Goal: Transaction & Acquisition: Purchase product/service

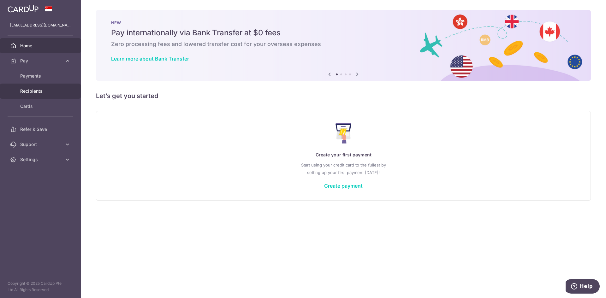
click at [33, 89] on span "Recipients" at bounding box center [41, 91] width 42 height 6
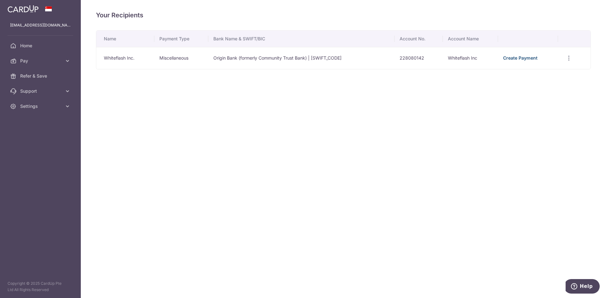
click at [526, 58] on link "Create Payment" at bounding box center [520, 57] width 34 height 5
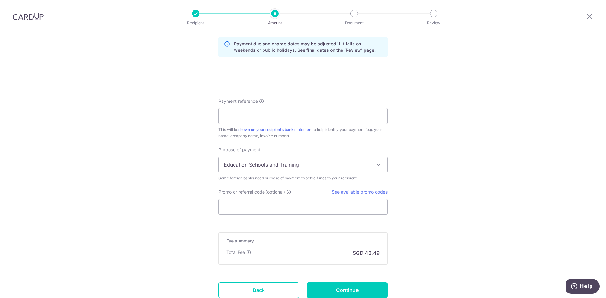
scroll to position [291, 0]
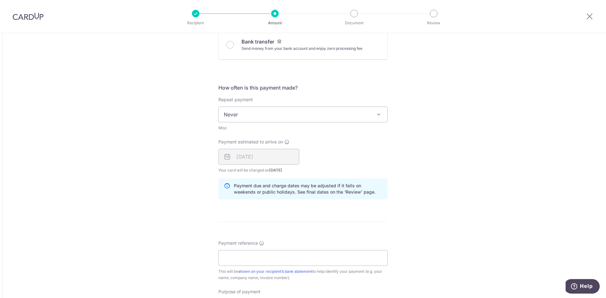
click at [254, 114] on span "Never" at bounding box center [303, 114] width 169 height 15
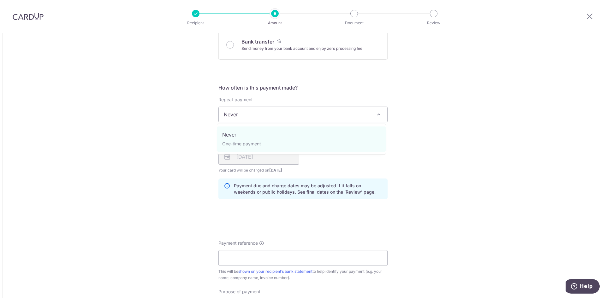
click at [254, 114] on span "Never" at bounding box center [303, 114] width 169 height 15
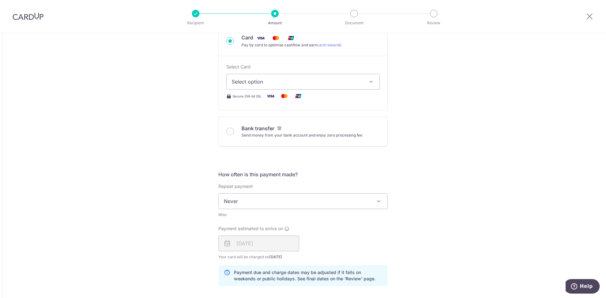
scroll to position [164, 0]
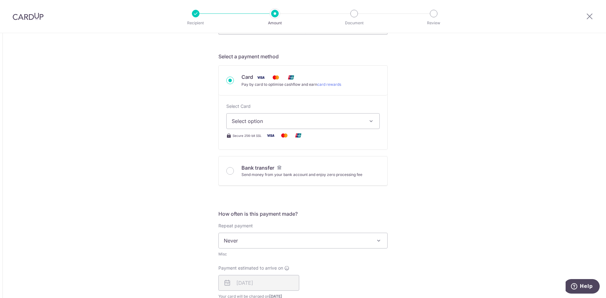
click at [248, 115] on button "Select option" at bounding box center [302, 121] width 153 height 16
click at [249, 117] on button "Select option" at bounding box center [302, 121] width 153 height 16
click at [248, 137] on span "Add credit card" at bounding box center [308, 139] width 131 height 6
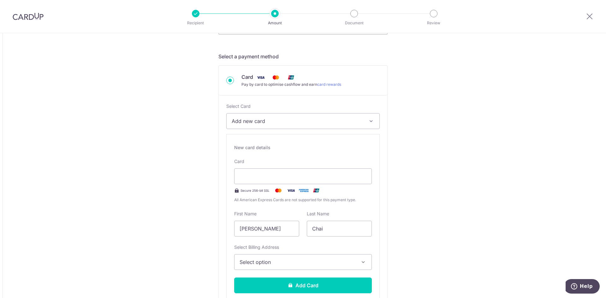
click at [281, 233] on input "Wen Min" at bounding box center [266, 229] width 65 height 16
type input "m"
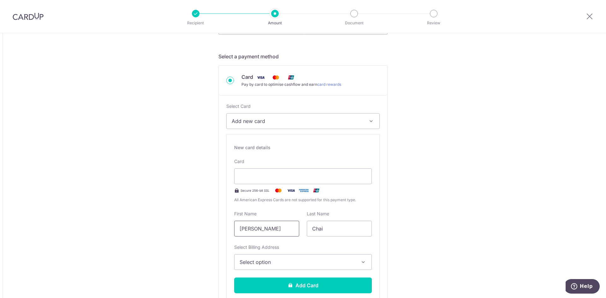
type input "Min Sen"
drag, startPoint x: 286, startPoint y: 186, endPoint x: 287, endPoint y: 180, distance: 6.4
click at [286, 186] on div "Card Secure 256-bit SSL All American Express Cards are not supported for this p…" at bounding box center [303, 181] width 138 height 45
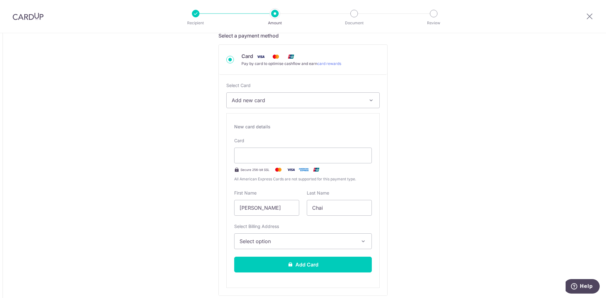
scroll to position [227, 0]
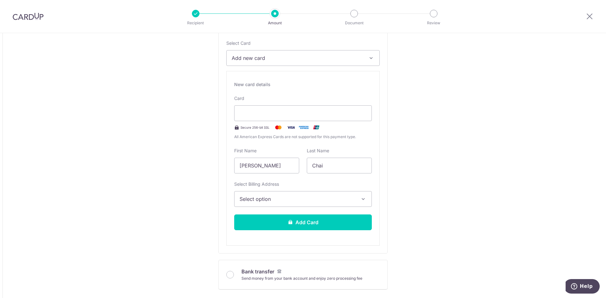
click at [323, 194] on button "Select option" at bounding box center [303, 199] width 138 height 16
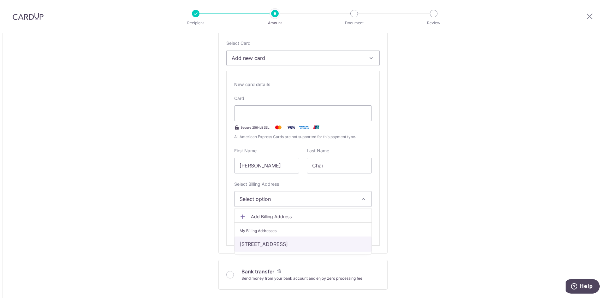
click at [260, 245] on link "Queens, Stirling Road, Block 10, #27-01, Singapore, Singapore, Singapore-148954" at bounding box center [303, 244] width 137 height 15
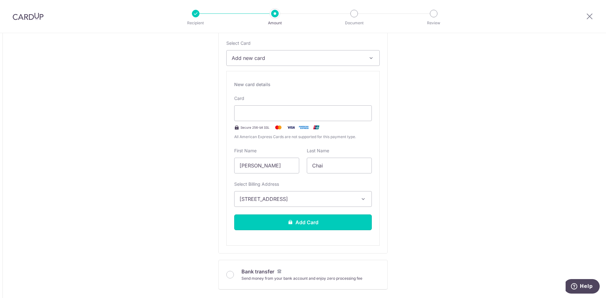
click at [275, 227] on button "Add Card" at bounding box center [303, 223] width 138 height 16
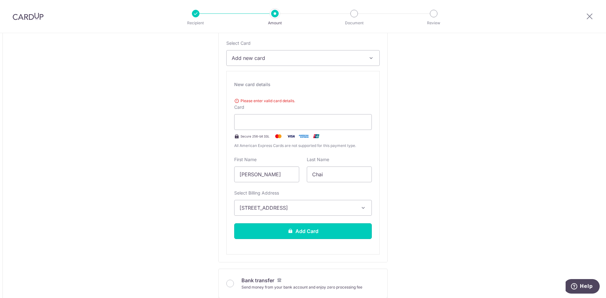
click at [278, 230] on button "Add Card" at bounding box center [303, 232] width 138 height 16
click at [332, 126] on div at bounding box center [303, 122] width 138 height 16
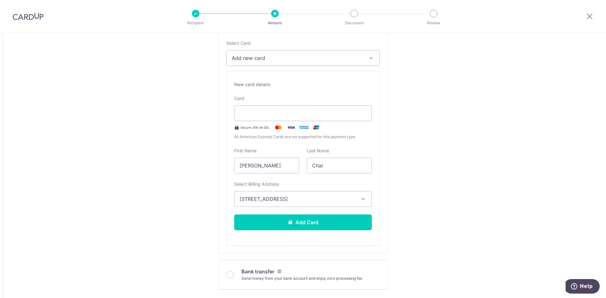
click at [404, 97] on div "Tell us more about your payment Amount due to recipient USD 1,000.00 1000 1 USD…" at bounding box center [303, 262] width 606 height 912
click at [289, 225] on button "Add Card" at bounding box center [303, 223] width 138 height 16
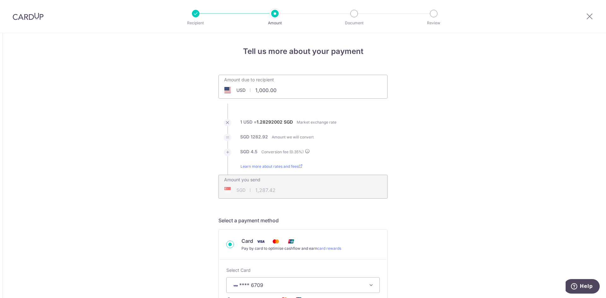
click at [256, 91] on input "1,000.00" at bounding box center [268, 90] width 98 height 15
click at [358, 121] on li "1 USD = 1.28292002 SGD Market exchange rate" at bounding box center [303, 126] width 169 height 15
click at [336, 100] on ul "Amount due to recipient USD 3100.00 1000 1 USD = 1.28292002 SGD Market exchange…" at bounding box center [303, 137] width 169 height 124
click at [319, 91] on div "Amount due to recipient USD 3100.00 1000" at bounding box center [303, 87] width 169 height 24
type input "3,100.00"
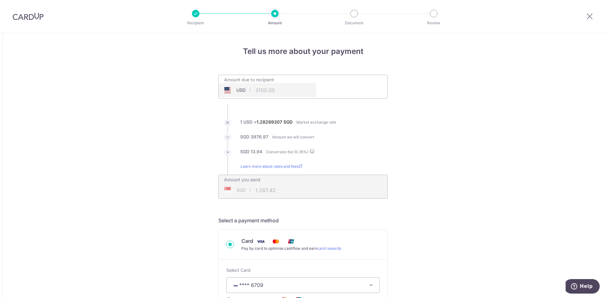
type input "3,990.91"
click at [302, 86] on input "3,100.00" at bounding box center [268, 90] width 98 height 15
click at [390, 126] on div "Amount due to recipient USD 3,100.00 3100 1 USD = 1.28289307 SGD Market exchang…" at bounding box center [303, 137] width 177 height 124
type input "3,100.00"
type input "3,990.88"
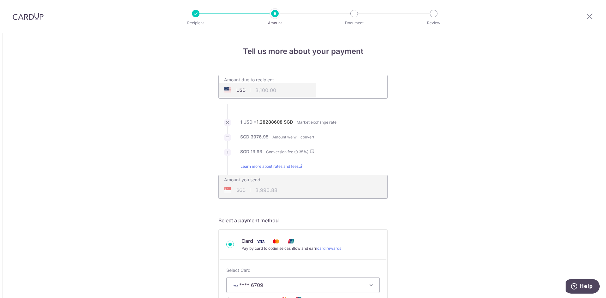
type input "3,100.00"
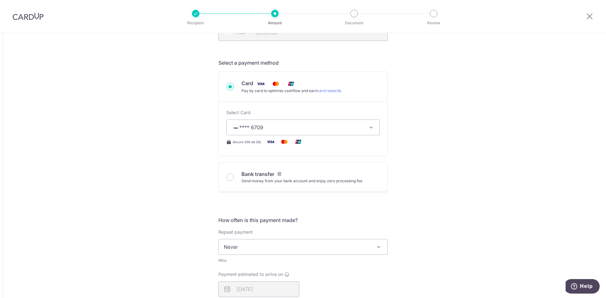
scroll to position [221, 0]
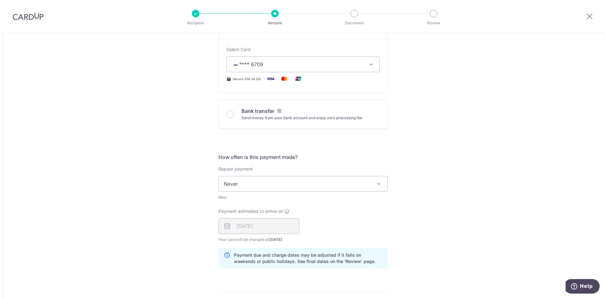
click at [370, 187] on span "Never" at bounding box center [303, 184] width 169 height 15
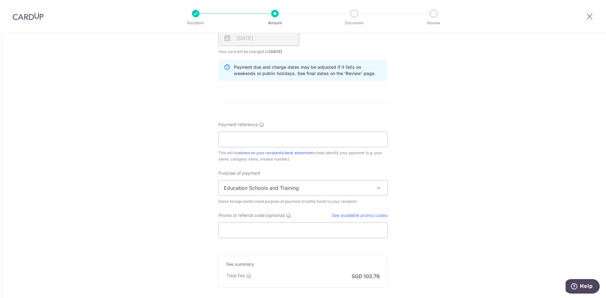
scroll to position [411, 0]
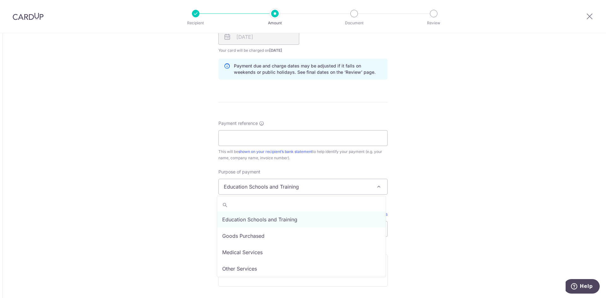
click at [275, 189] on span "Education Schools and Training" at bounding box center [303, 186] width 169 height 15
select select "Goods Purchased"
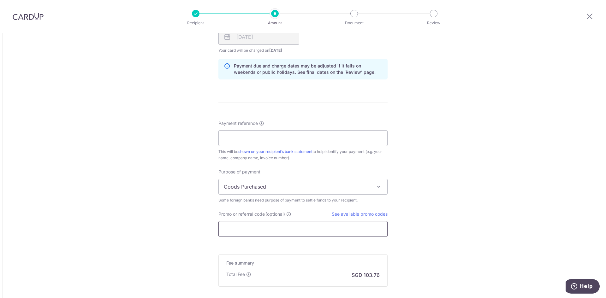
click at [266, 233] on input "Promo or referral code (optional)" at bounding box center [303, 229] width 169 height 16
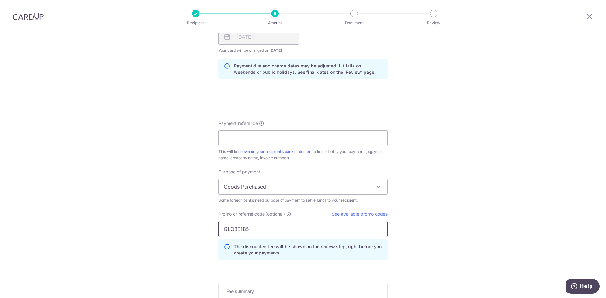
scroll to position [474, 0]
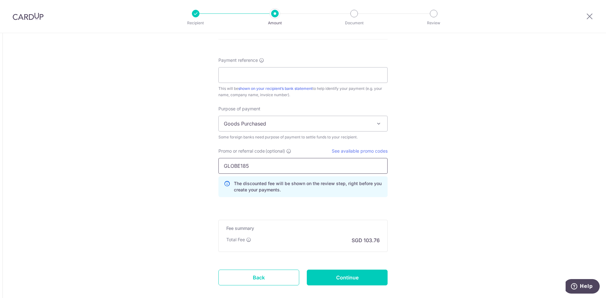
type input "GLOBE185"
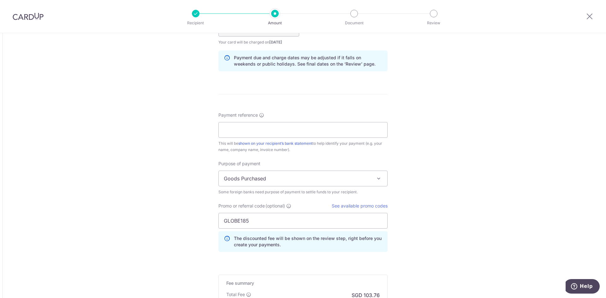
scroll to position [411, 0]
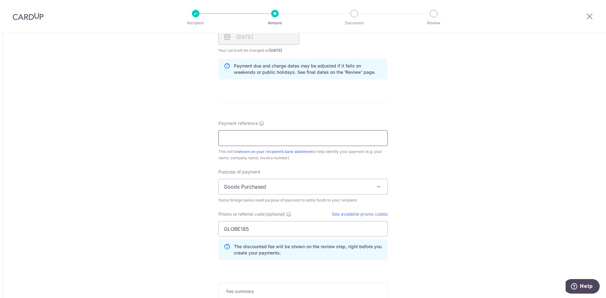
click at [287, 137] on input "Payment reference" at bounding box center [303, 138] width 169 height 16
click at [445, 225] on div "Tell us more about your payment Amount due to recipient USD 3,100.00 3100 1 USD…" at bounding box center [303, 10] width 606 height 774
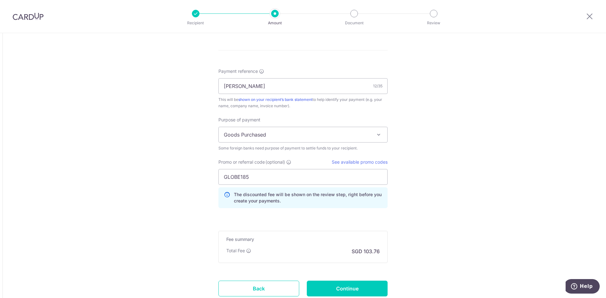
scroll to position [474, 0]
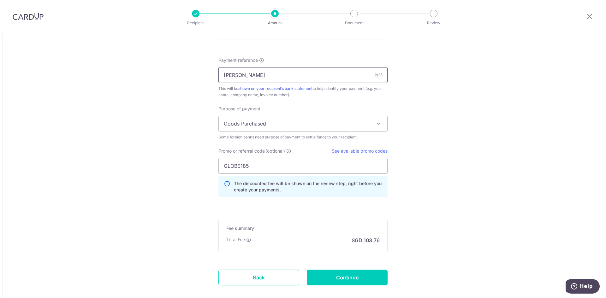
click at [263, 72] on input "Chai Wen Min" at bounding box center [303, 75] width 169 height 16
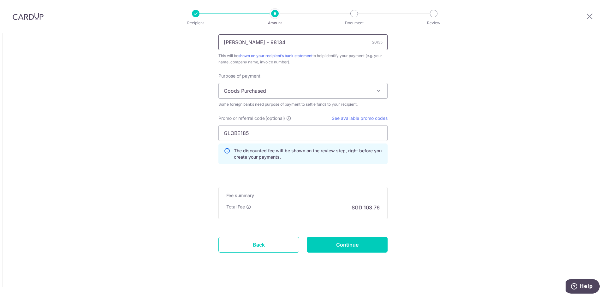
scroll to position [508, 0]
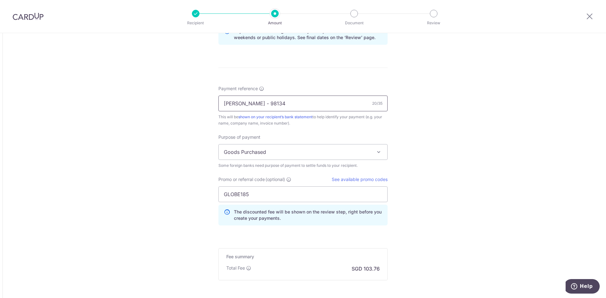
click at [261, 105] on input "Chai Wen Min - 98134" at bounding box center [303, 104] width 169 height 16
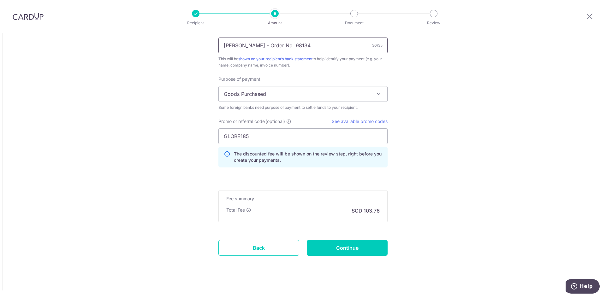
scroll to position [508, 0]
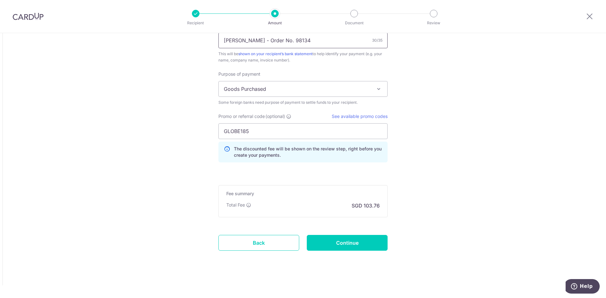
type input "Chai Wen Min - Order No. 98134"
click at [329, 249] on input "Continue" at bounding box center [347, 243] width 81 height 16
type input "Create Schedule"
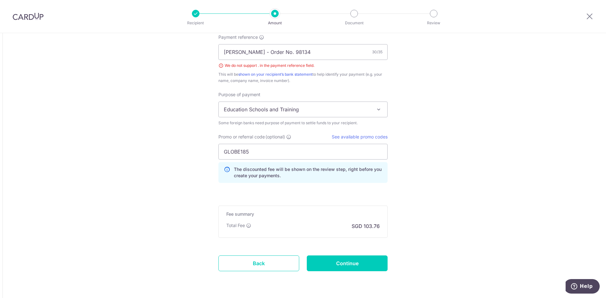
scroll to position [454, 0]
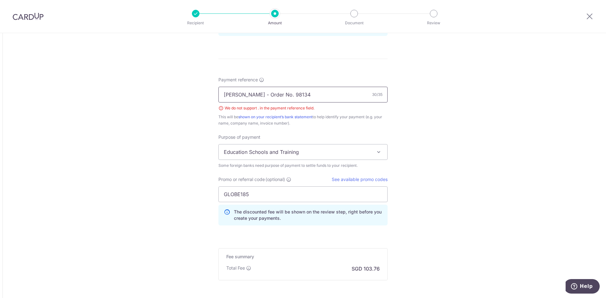
click at [259, 94] on input "[PERSON_NAME] - Order No. 98134" at bounding box center [303, 95] width 169 height 16
click at [282, 93] on input "[PERSON_NAME] - Order No. 98134" at bounding box center [303, 95] width 169 height 16
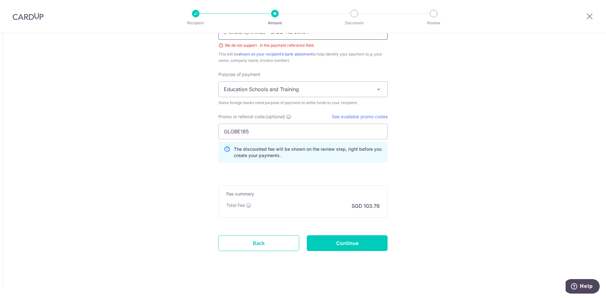
scroll to position [517, 0]
type input "[PERSON_NAME] - Order No 98134"
click at [356, 238] on input "Continue" at bounding box center [347, 243] width 81 height 16
type input "Create Schedule"
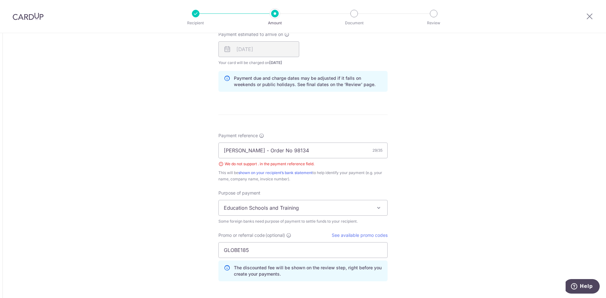
scroll to position [391, 0]
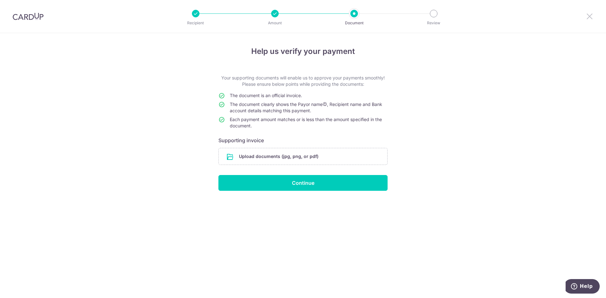
click at [591, 15] on icon at bounding box center [590, 16] width 8 height 8
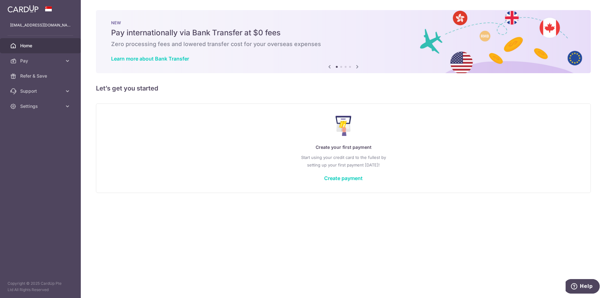
click at [48, 63] on span "Pay" at bounding box center [41, 61] width 42 height 6
click at [36, 88] on span "Recipients" at bounding box center [41, 91] width 42 height 6
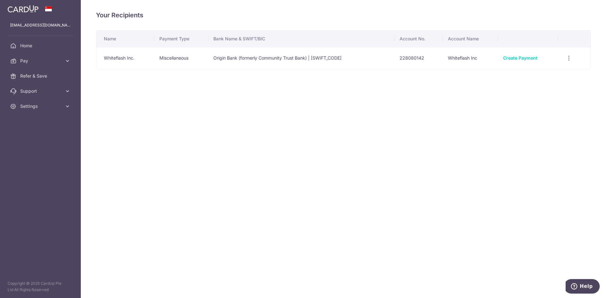
click at [373, 56] on td "Origin Bank (formerly Community Trust Bank) | [SWIFT_CODE]" at bounding box center [301, 58] width 186 height 22
click at [526, 58] on link "Create Payment" at bounding box center [520, 57] width 34 height 5
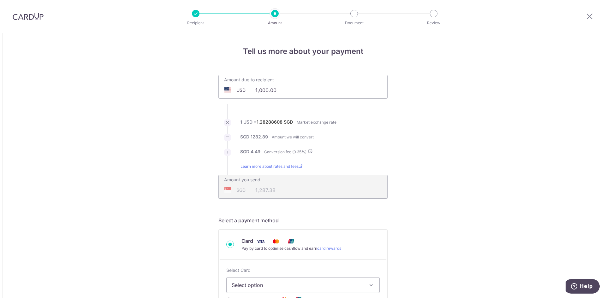
drag, startPoint x: 267, startPoint y: 89, endPoint x: 250, endPoint y: 90, distance: 16.4
click at [250, 90] on input "1,000.00" at bounding box center [268, 90] width 98 height 15
type input "3,104.00"
type input "3,996.08"
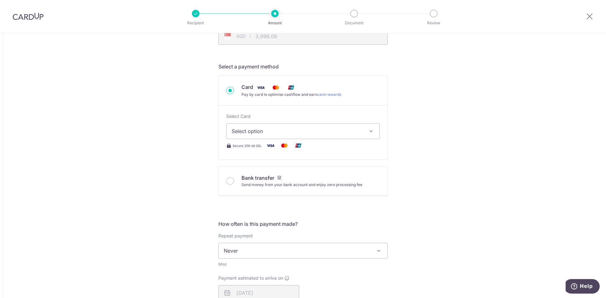
scroll to position [158, 0]
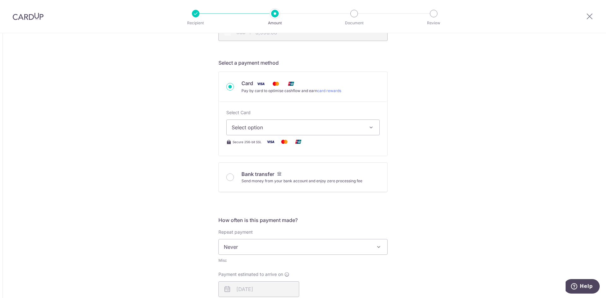
click at [269, 133] on button "Select option" at bounding box center [302, 128] width 153 height 16
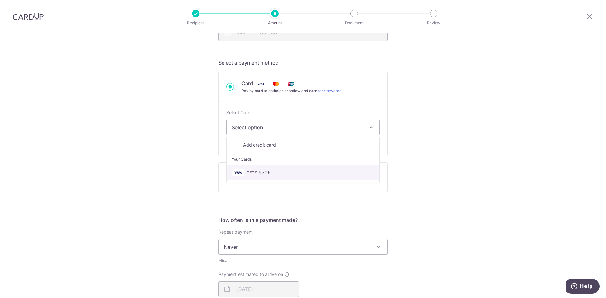
click at [259, 169] on span "**** 6709" at bounding box center [259, 173] width 24 height 8
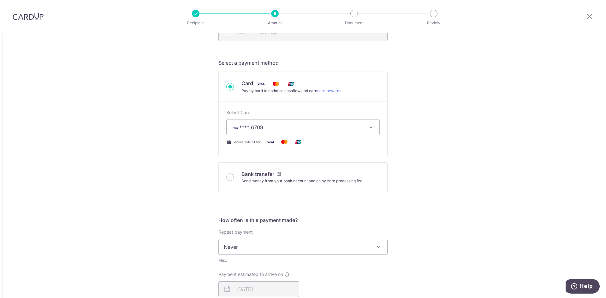
type input "3,104.00"
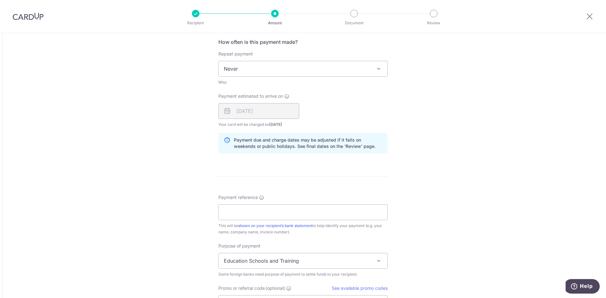
scroll to position [347, 0]
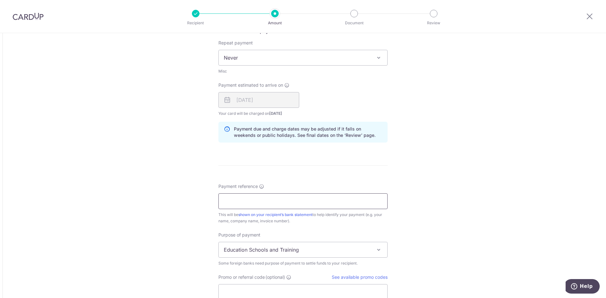
click at [275, 196] on input "Payment reference" at bounding box center [303, 202] width 169 height 16
type input "Chai Wen Min - Order No 98134"
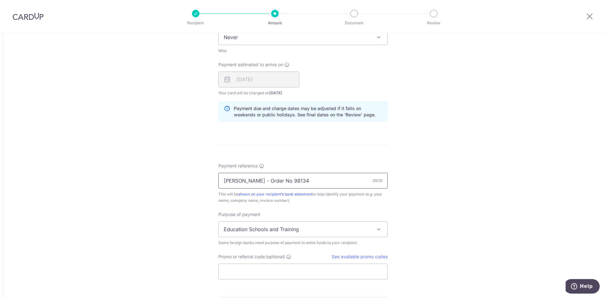
scroll to position [411, 0]
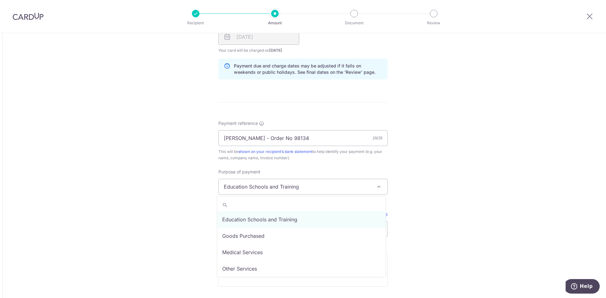
click at [250, 184] on span "Education Schools and Training" at bounding box center [303, 186] width 169 height 15
select select "Goods Purchased"
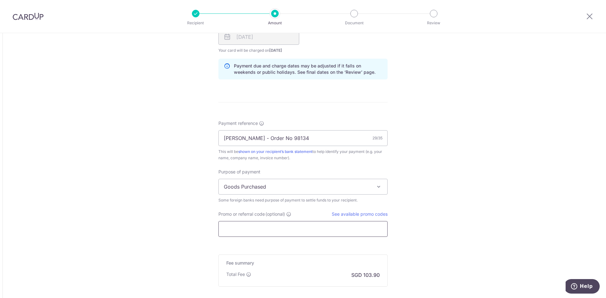
click at [257, 225] on input "Promo or referral code (optional)" at bounding box center [303, 229] width 169 height 16
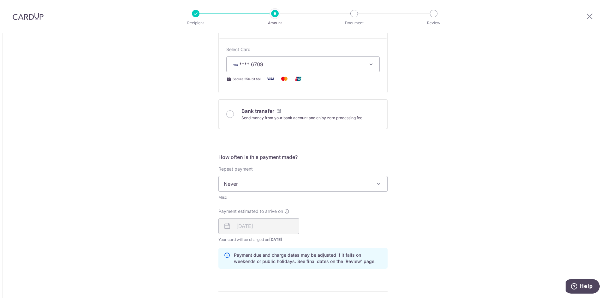
type input "GLOBE185"
click at [159, 170] on div "Tell us more about your payment Amount due to recipient USD 3,104.00 3104 1 USD…" at bounding box center [303, 199] width 606 height 774
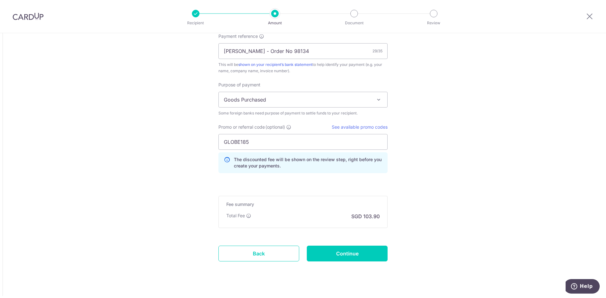
scroll to position [508, 0]
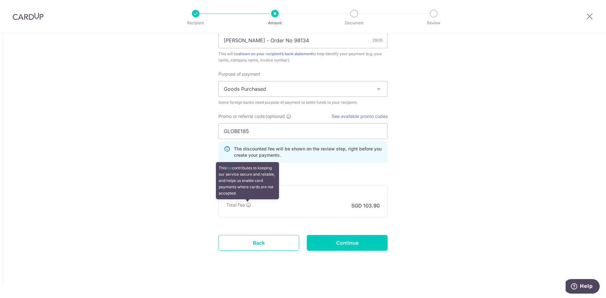
click at [246, 205] on icon at bounding box center [248, 205] width 5 height 5
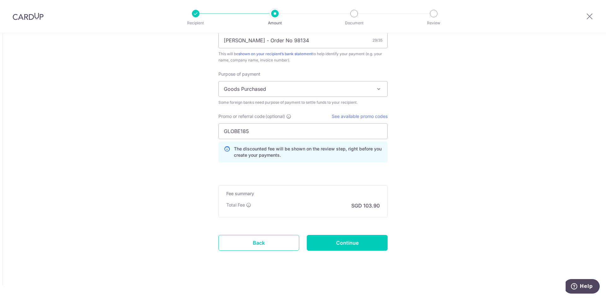
click at [339, 242] on input "Continue" at bounding box center [347, 243] width 81 height 16
type input "Create Schedule"
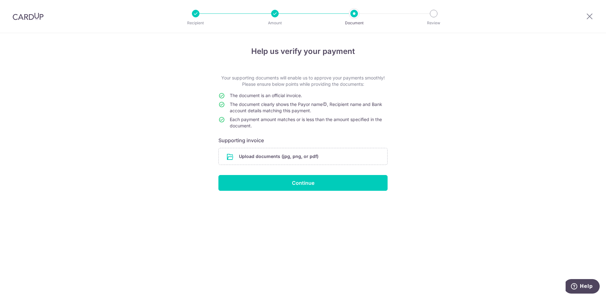
click at [275, 158] on input "file" at bounding box center [303, 156] width 169 height 16
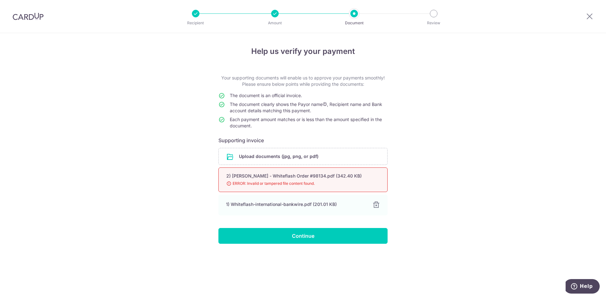
click at [321, 163] on input "file" at bounding box center [303, 156] width 169 height 16
click at [269, 161] on input "file" at bounding box center [303, 156] width 169 height 16
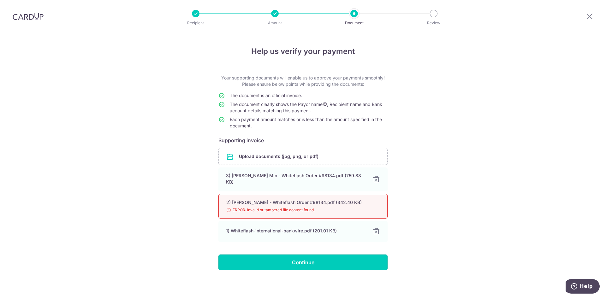
click at [294, 258] on input "Continue" at bounding box center [303, 263] width 169 height 16
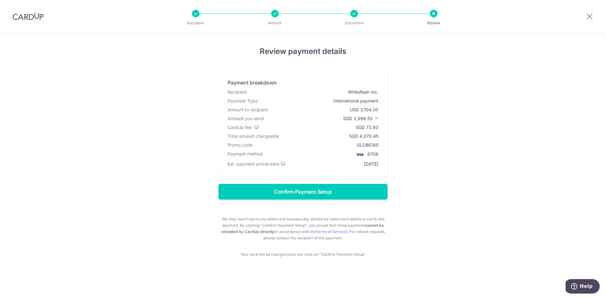
click at [376, 119] on icon at bounding box center [376, 118] width 4 height 4
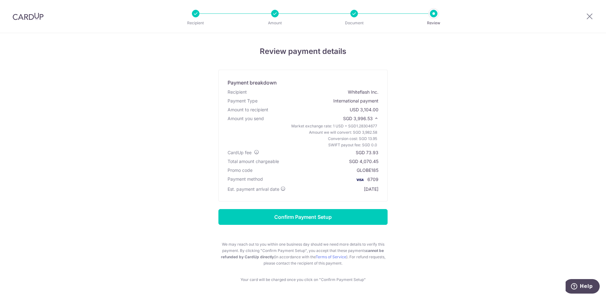
click at [405, 148] on div "Review payment details Payment breakdown Recipient Whiteflash Inc. Payment Type…" at bounding box center [303, 165] width 370 height 238
click at [370, 109] on div "USD 3,104.00" at bounding box center [364, 110] width 29 height 6
copy div "USD 3,104.00"
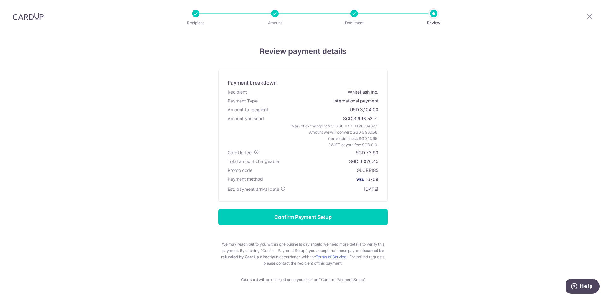
click at [411, 208] on div "Review payment details Payment breakdown Recipient Whiteflash Inc. Payment Type…" at bounding box center [303, 165] width 370 height 238
click at [370, 93] on div "Whiteflash Inc." at bounding box center [363, 92] width 31 height 6
click at [393, 111] on div "Review payment details Payment breakdown Recipient Whiteflash Inc. Payment Type…" at bounding box center [303, 165] width 370 height 238
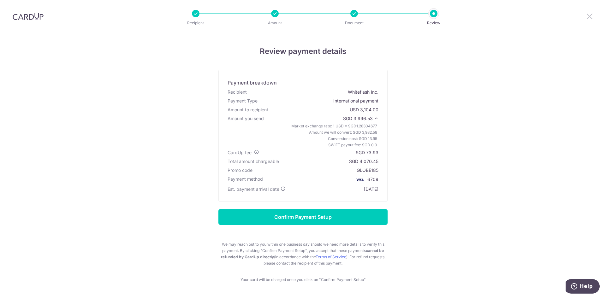
click at [588, 15] on icon at bounding box center [590, 16] width 8 height 8
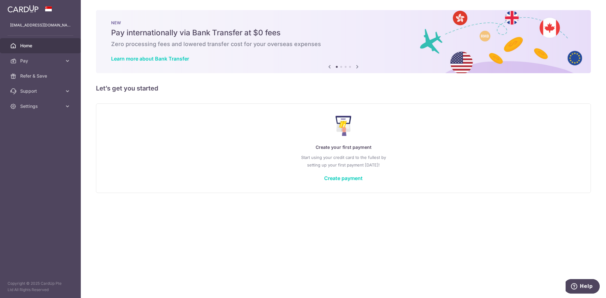
click at [55, 63] on span "Pay" at bounding box center [41, 61] width 42 height 6
click at [41, 75] on span "Payments" at bounding box center [41, 76] width 42 height 6
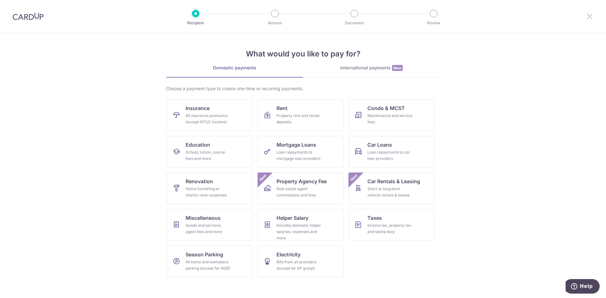
click at [589, 15] on icon at bounding box center [590, 16] width 8 height 8
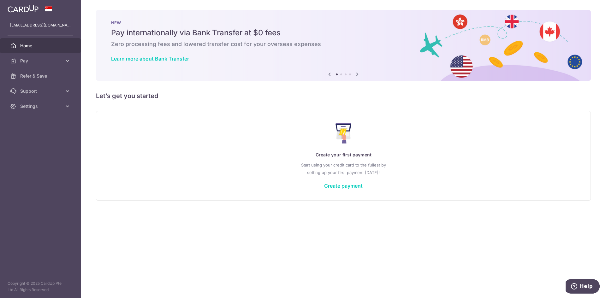
click at [53, 63] on span "Pay" at bounding box center [41, 61] width 42 height 6
click at [41, 88] on span "Recipients" at bounding box center [41, 91] width 42 height 6
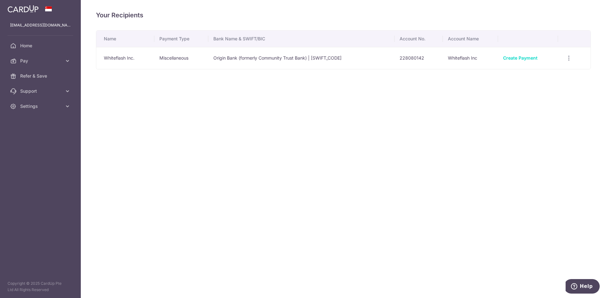
click at [130, 59] on td "Whiteflash Inc." at bounding box center [125, 58] width 58 height 22
click at [569, 60] on icon "button" at bounding box center [569, 58] width 7 height 7
click at [549, 76] on span "View/Edit" at bounding box center [547, 76] width 43 height 8
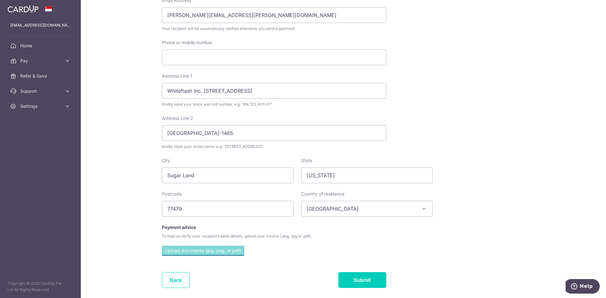
scroll to position [158, 0]
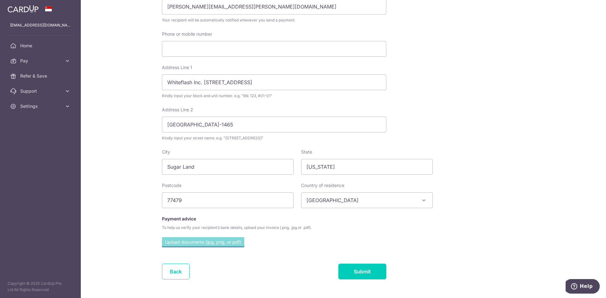
click at [217, 242] on input "file" at bounding box center [203, 242] width 82 height 9
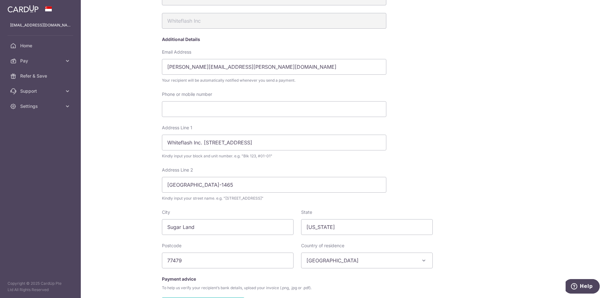
scroll to position [190, 0]
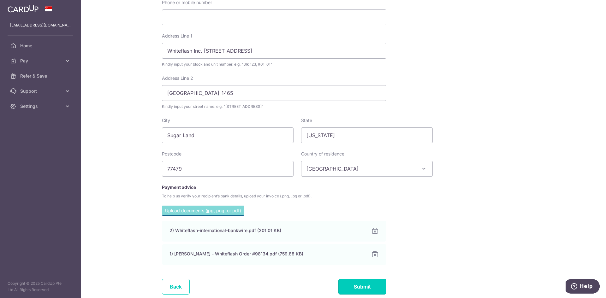
click at [362, 284] on input "Submit" at bounding box center [363, 287] width 48 height 16
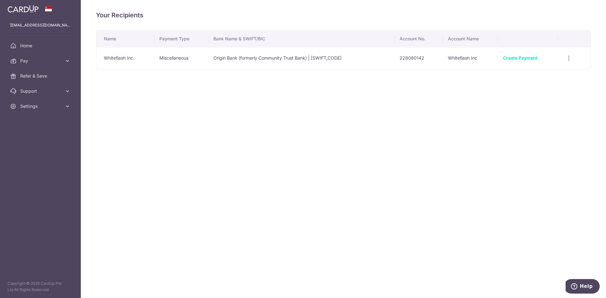
click at [126, 56] on td "Whiteflash Inc." at bounding box center [125, 58] width 58 height 22
click at [567, 59] on icon "button" at bounding box center [569, 58] width 7 height 7
click at [553, 90] on span "Linked Payments" at bounding box center [546, 91] width 40 height 6
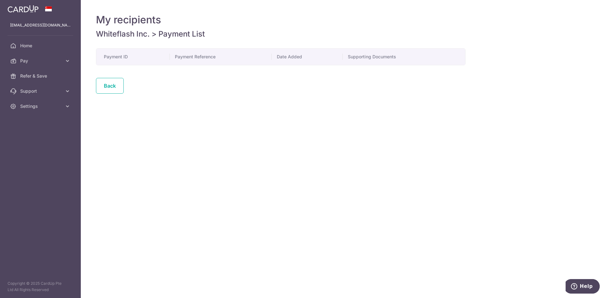
click at [107, 87] on link "Back" at bounding box center [110, 86] width 28 height 16
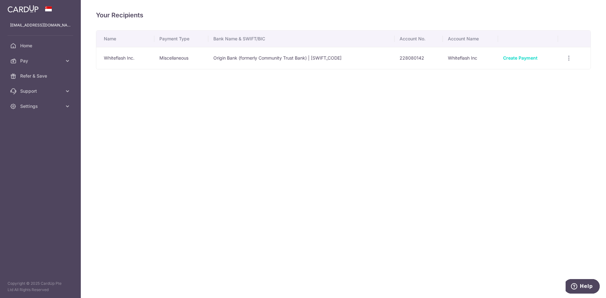
click at [57, 65] on link "Pay" at bounding box center [40, 60] width 81 height 15
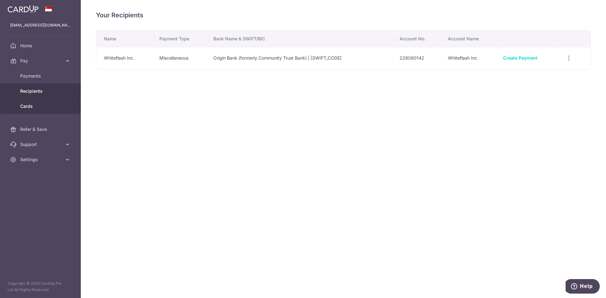
click at [42, 105] on span "Cards" at bounding box center [41, 106] width 42 height 6
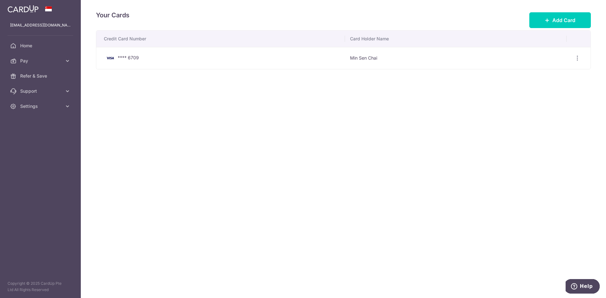
click at [45, 55] on link "Pay" at bounding box center [40, 60] width 81 height 15
click at [282, 92] on div "Your Cards Add Card Credit Card Number Card Holder Name **** 6709 Min Sen Chai …" at bounding box center [344, 149] width 526 height 298
click at [55, 57] on link "Pay" at bounding box center [40, 60] width 81 height 15
click at [46, 48] on span "Home" at bounding box center [41, 46] width 42 height 6
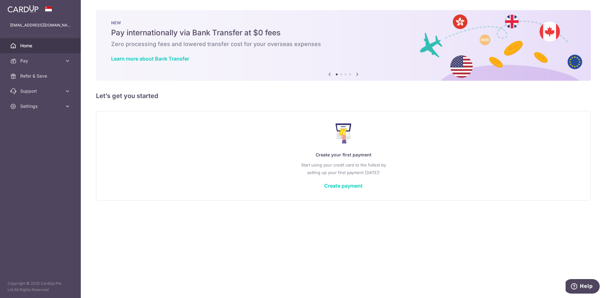
click at [326, 102] on div "× Pause Schedule Pause all future payments in this series Pause just this one p…" at bounding box center [344, 149] width 526 height 298
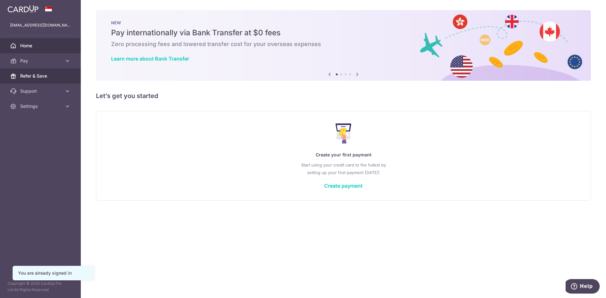
click at [48, 80] on link "Refer & Save" at bounding box center [40, 76] width 81 height 15
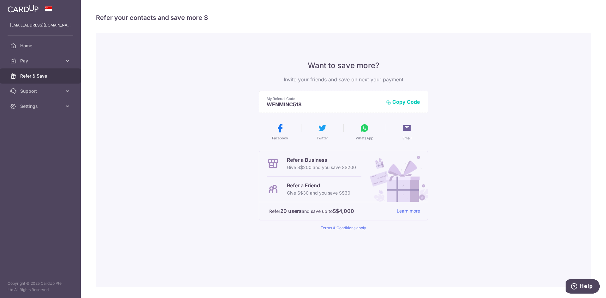
click at [50, 93] on span "Support" at bounding box center [41, 91] width 42 height 6
click at [44, 142] on span "Settings" at bounding box center [41, 144] width 42 height 6
click at [39, 63] on link "Pay" at bounding box center [40, 60] width 81 height 15
click at [35, 78] on span "Payments" at bounding box center [41, 76] width 42 height 6
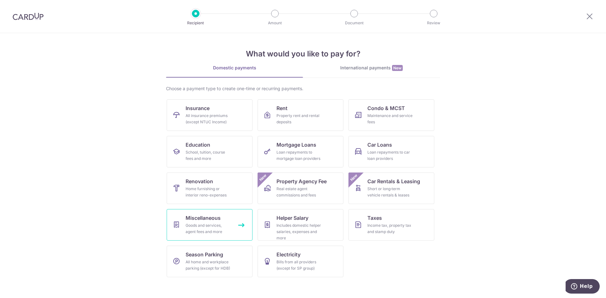
click at [212, 221] on span "Miscellaneous" at bounding box center [203, 218] width 35 height 8
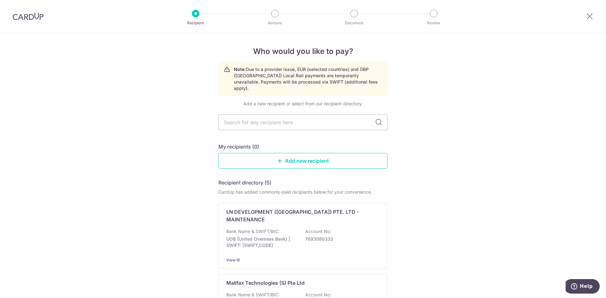
click at [250, 118] on input "text" at bounding box center [303, 123] width 169 height 16
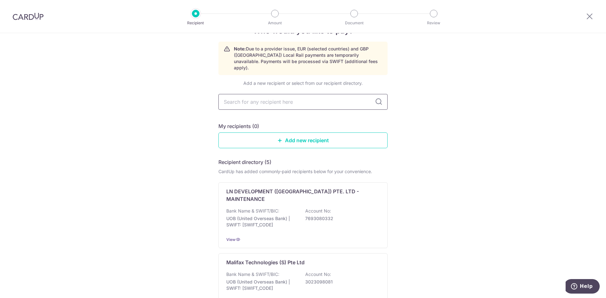
scroll to position [32, 0]
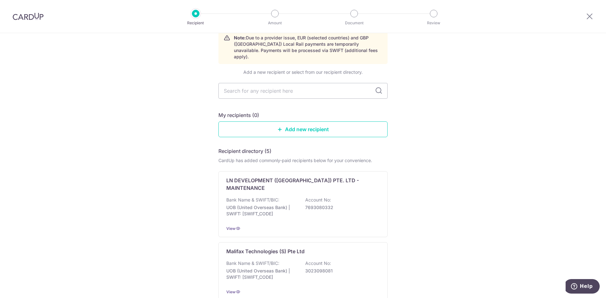
click at [21, 14] on img at bounding box center [28, 17] width 31 height 8
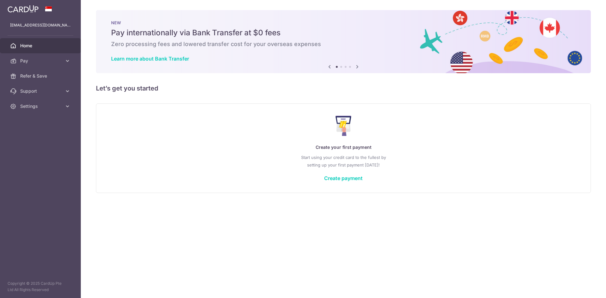
click at [44, 63] on span "Pay" at bounding box center [41, 61] width 42 height 6
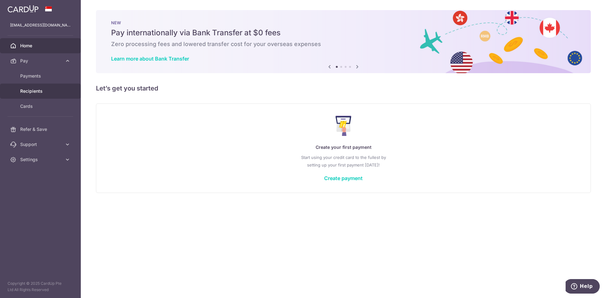
click at [36, 92] on span "Recipients" at bounding box center [41, 91] width 42 height 6
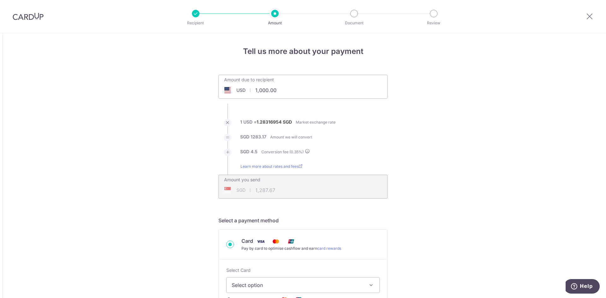
drag, startPoint x: 255, startPoint y: 91, endPoint x: 266, endPoint y: 91, distance: 11.4
click at [266, 91] on input "1,000.00" at bounding box center [268, 90] width 98 height 15
type input "3,104.00"
type input "3,996.92"
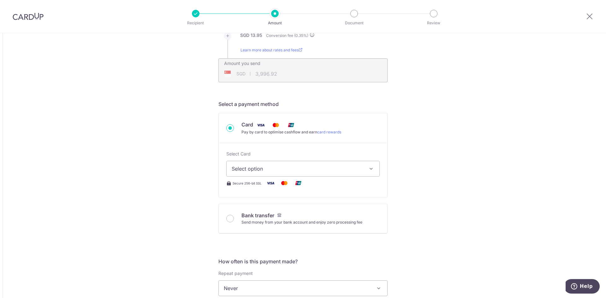
scroll to position [126, 0]
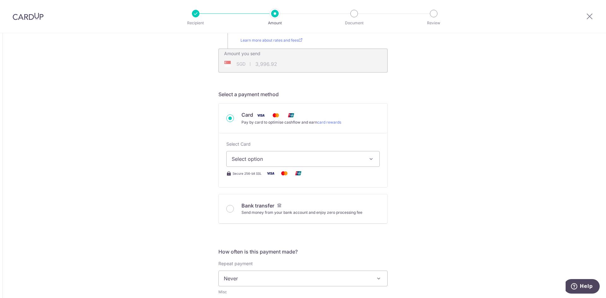
click at [261, 117] on img at bounding box center [261, 115] width 13 height 8
click at [234, 117] on input "Card Pay by card to optimise cashflow and earn card rewards" at bounding box center [230, 119] width 8 height 8
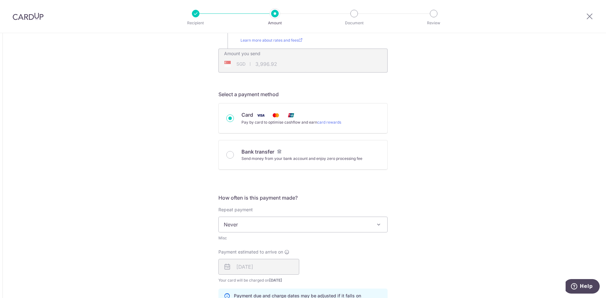
click at [261, 117] on img at bounding box center [261, 115] width 13 height 8
click at [234, 117] on input "Card Pay by card to optimise cashflow and earn card rewards" at bounding box center [230, 119] width 8 height 8
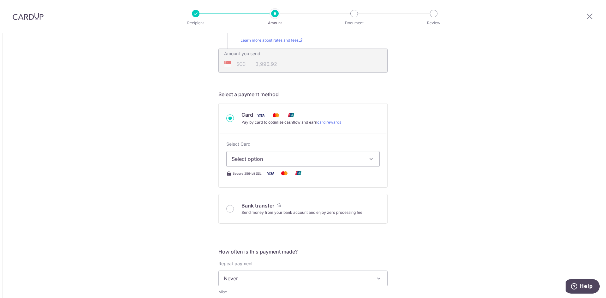
click at [276, 158] on span "Select option" at bounding box center [297, 159] width 131 height 8
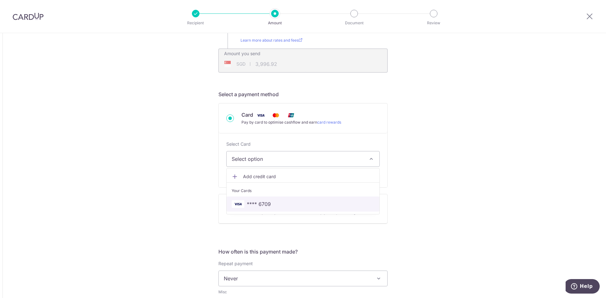
click at [258, 200] on link "**** 6709" at bounding box center [303, 204] width 153 height 15
type input "3,104.00"
type input "3,996.89"
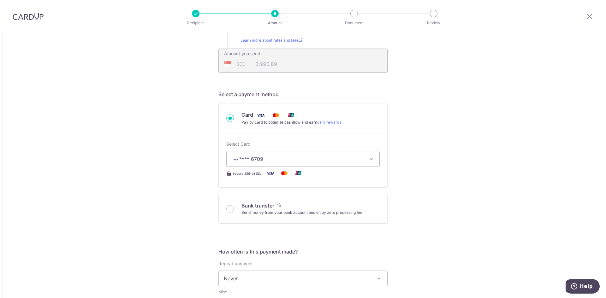
scroll to position [284, 0]
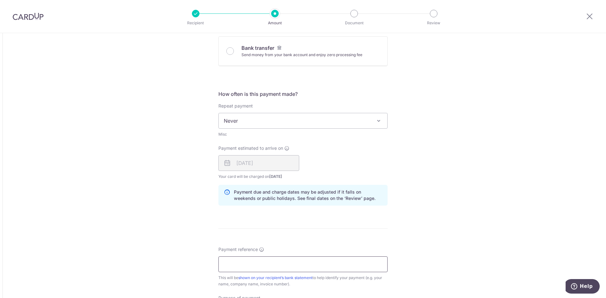
click at [249, 262] on input "Payment reference" at bounding box center [303, 265] width 169 height 16
type input "G"
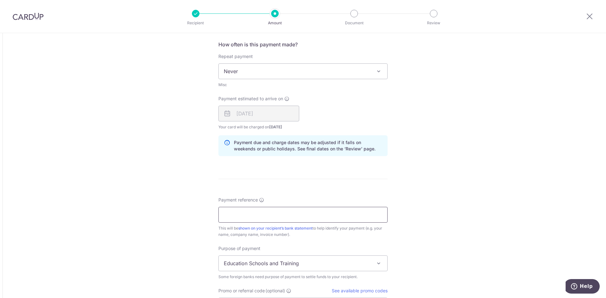
scroll to position [379, 0]
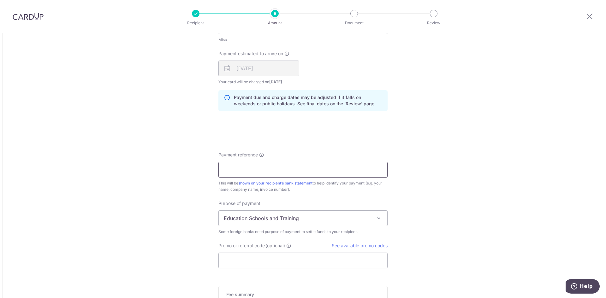
click at [248, 169] on input "Payment reference" at bounding box center [303, 170] width 169 height 16
type input "[PERSON_NAME] - Order No 98134"
click at [258, 220] on span "Education Schools and Training" at bounding box center [303, 218] width 169 height 15
select select "Goods Purchased"
click at [257, 257] on input "Promo or referral code (optional)" at bounding box center [303, 261] width 169 height 16
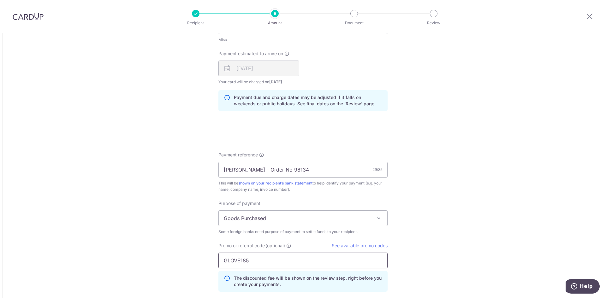
click at [232, 261] on input "GLOVE185" at bounding box center [303, 261] width 169 height 16
type input "GLOBE185"
click at [175, 249] on div "Tell us more about your payment Amount due to recipient USD 3,104.00 3104 1 USD…" at bounding box center [303, 41] width 606 height 774
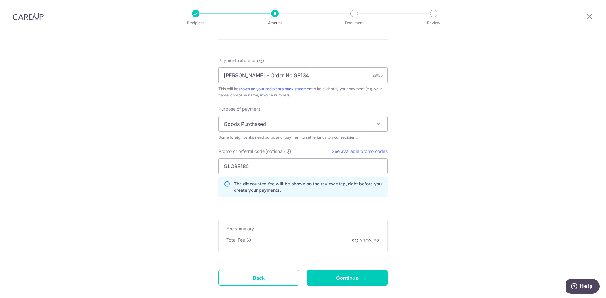
scroll to position [474, 0]
click at [352, 281] on input "Continue" at bounding box center [347, 278] width 81 height 16
type input "Create Schedule"
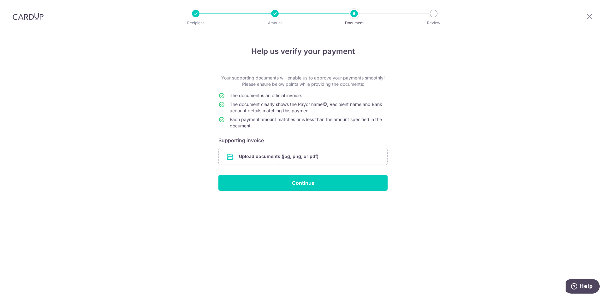
click at [284, 157] on input "file" at bounding box center [303, 156] width 169 height 16
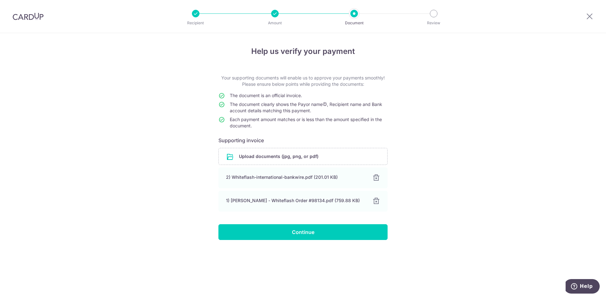
click at [189, 196] on div "Help us verify your payment Your supporting documents will enable us to approve…" at bounding box center [303, 165] width 606 height 265
drag, startPoint x: 260, startPoint y: 125, endPoint x: 239, endPoint y: 97, distance: 34.7
click at [239, 97] on tbody "The document is an official invoice. The document clearly shows the Payor name …" at bounding box center [303, 112] width 169 height 39
click at [255, 118] on span "Each payment amount matches or is less than the amount specified in the documen…" at bounding box center [306, 123] width 152 height 12
click at [266, 125] on td "Each payment amount matches or is less than the amount specified in the documen…" at bounding box center [309, 124] width 158 height 15
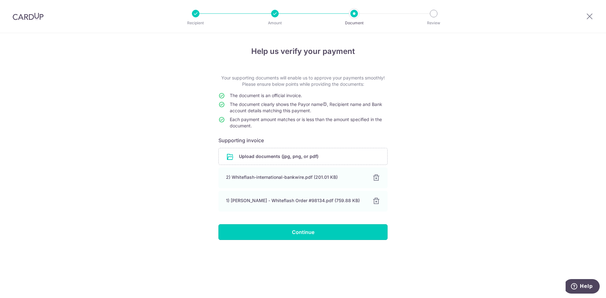
click at [274, 232] on input "Continue" at bounding box center [303, 233] width 169 height 16
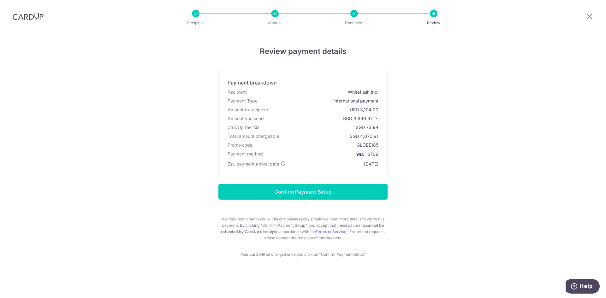
click at [417, 127] on div "Review payment details Payment breakdown Recipient Whiteflash Inc. Payment Type…" at bounding box center [303, 152] width 370 height 212
click at [602, 12] on div at bounding box center [590, 16] width 33 height 33
click at [589, 16] on icon at bounding box center [590, 16] width 8 height 8
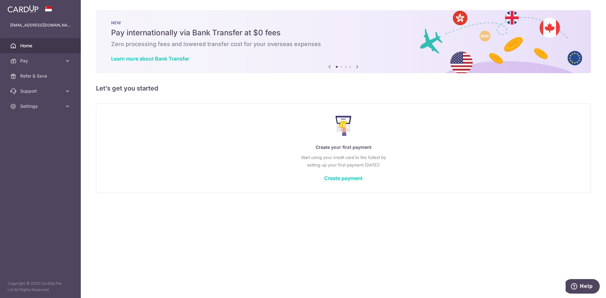
click at [324, 177] on link "Create payment" at bounding box center [343, 178] width 39 height 6
